Goal: Check status: Check status

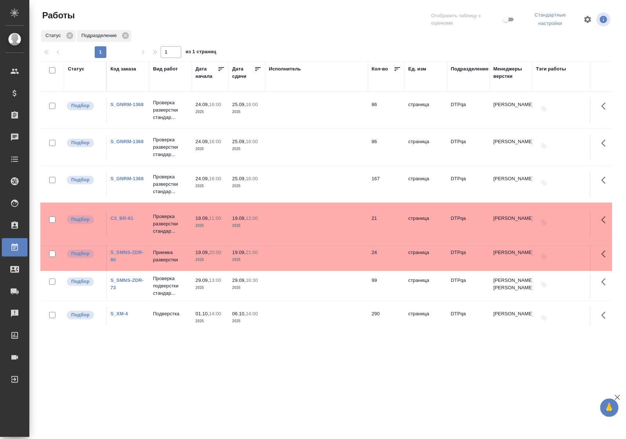
click at [77, 68] on div "Статус" at bounding box center [76, 68] width 17 height 7
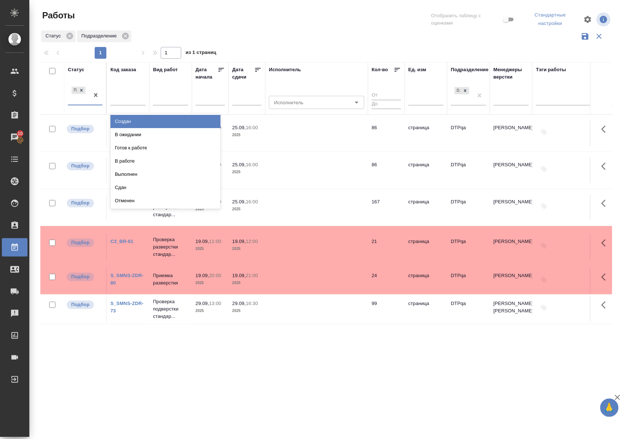
click at [83, 103] on div "Подбор" at bounding box center [78, 95] width 21 height 20
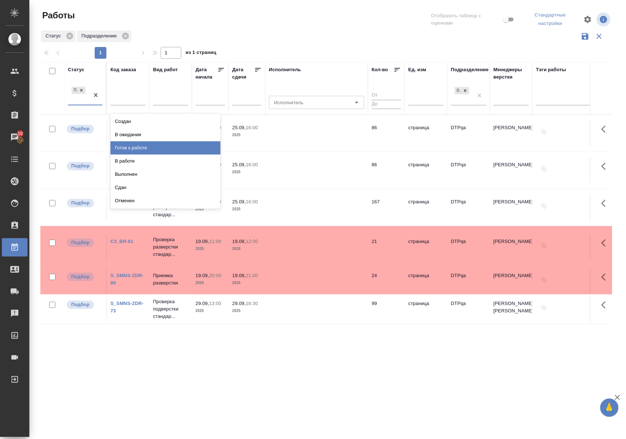
click at [125, 147] on div "Готов к работе" at bounding box center [165, 147] width 110 height 13
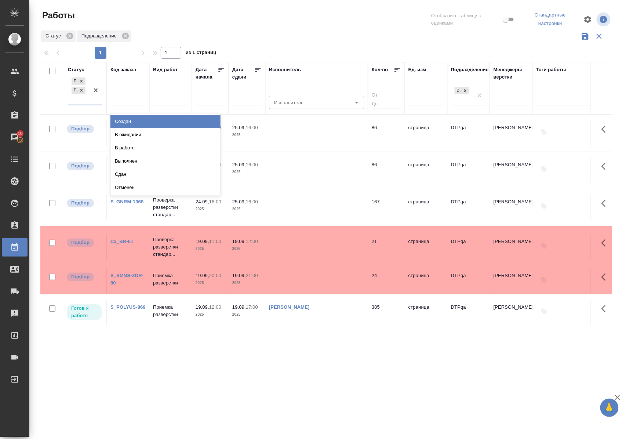
click at [84, 105] on div "Подбор Готов к работе" at bounding box center [85, 90] width 34 height 29
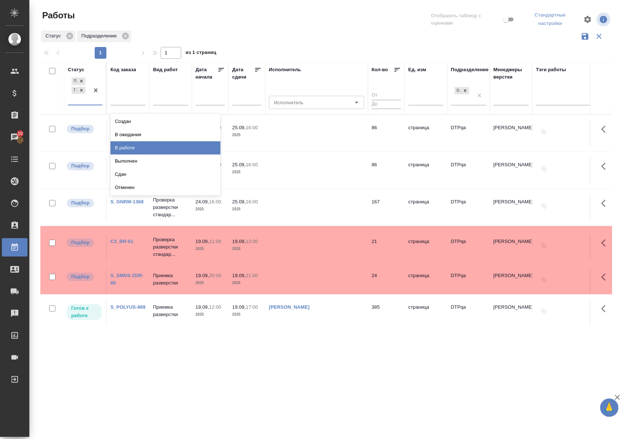
click at [122, 147] on div "В работе" at bounding box center [165, 147] width 110 height 13
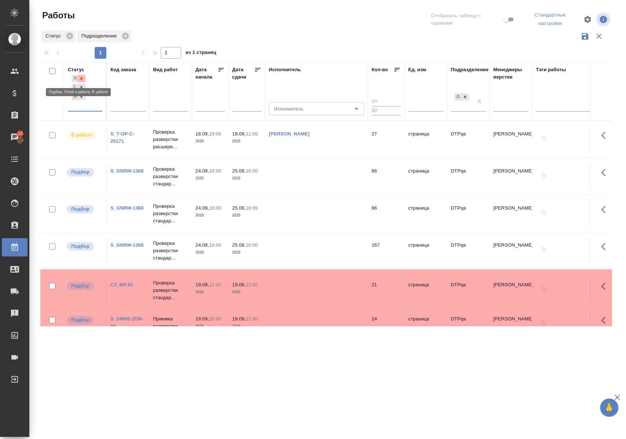
click at [83, 77] on icon at bounding box center [81, 78] width 5 height 5
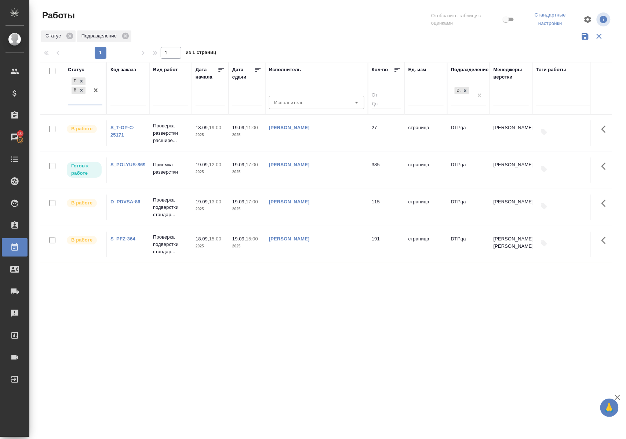
click at [81, 69] on div "Статус" at bounding box center [76, 69] width 17 height 7
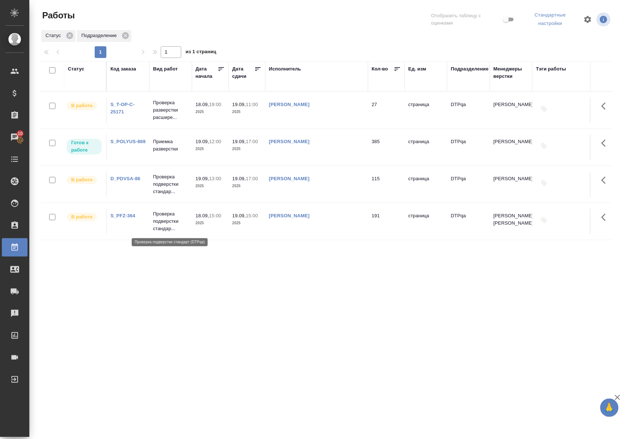
click at [168, 220] on p "Проверка подверстки стандар..." at bounding box center [170, 221] width 35 height 22
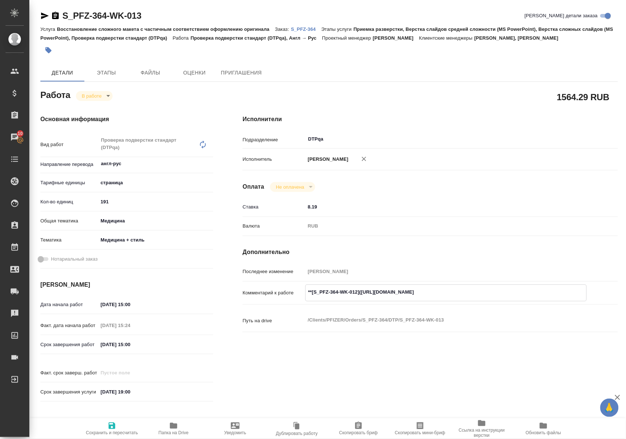
drag, startPoint x: 366, startPoint y: 299, endPoint x: 511, endPoint y: 299, distance: 145.3
click at [511, 298] on textarea "**[S_PFZ-364-WK-012](https://tera.awatera.com/Work/68b1b65778af03a91c20d09d/)**" at bounding box center [446, 292] width 281 height 12
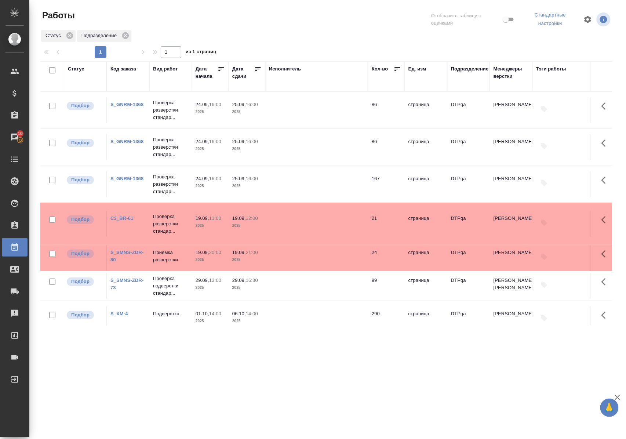
click at [117, 219] on link "C3_BR-61" at bounding box center [121, 218] width 23 height 6
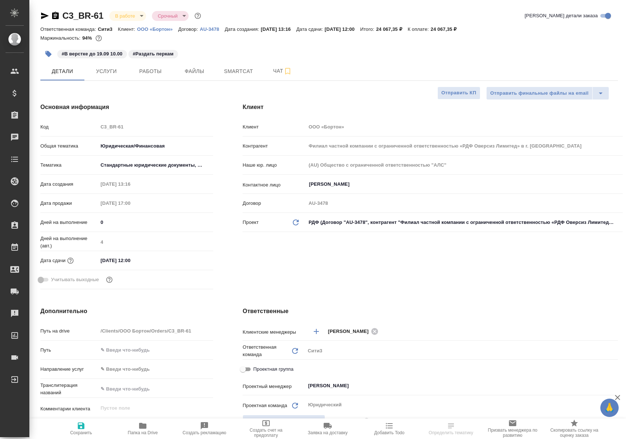
select select "RU"
click at [148, 70] on span "Работы" at bounding box center [150, 71] width 35 height 9
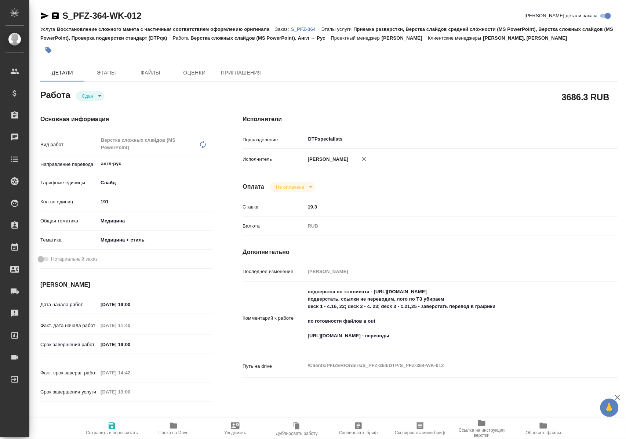
type textarea "x"
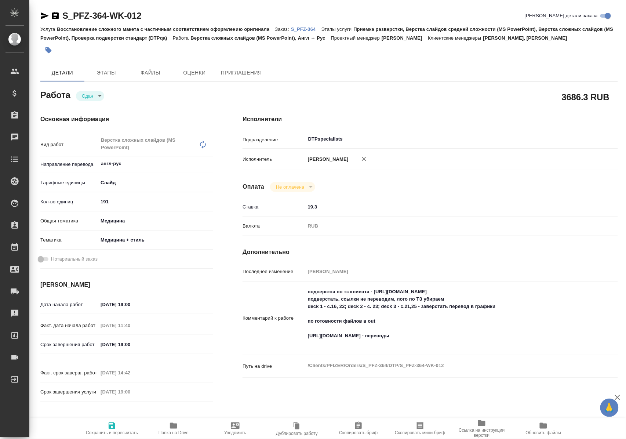
type textarea "x"
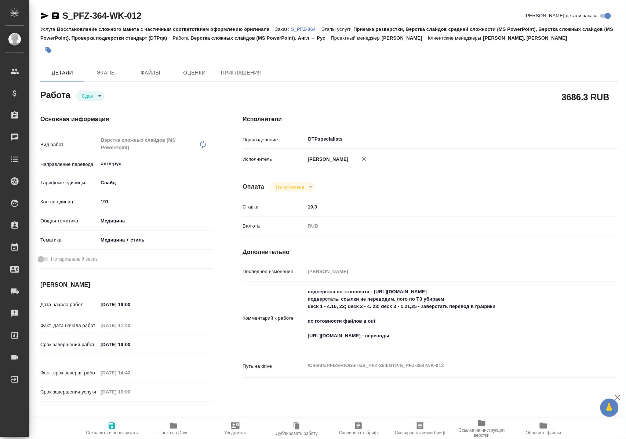
type textarea "x"
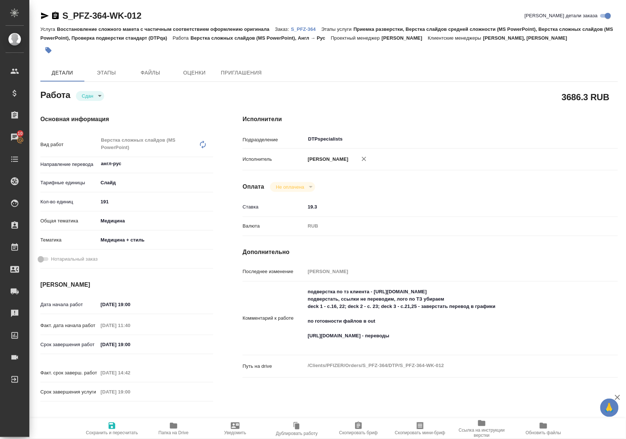
click at [175, 428] on icon "button" at bounding box center [173, 426] width 7 height 6
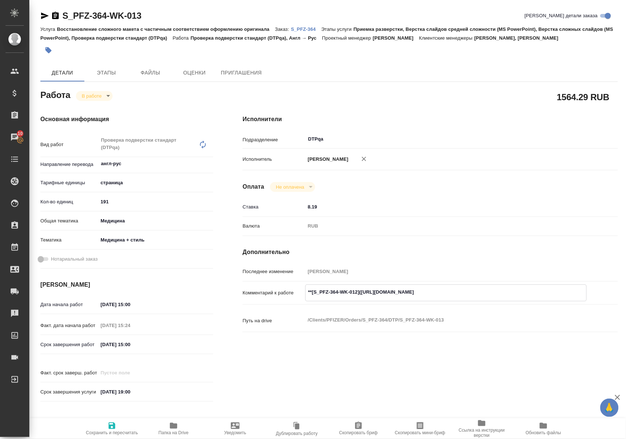
click at [176, 426] on icon "button" at bounding box center [173, 426] width 7 height 6
